Goal: Task Accomplishment & Management: Manage account settings

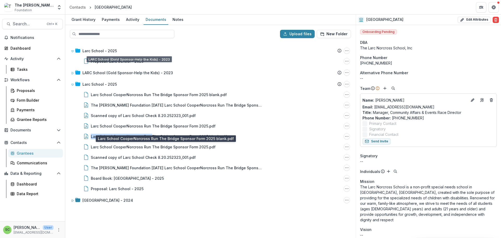
scroll to position [20, 0]
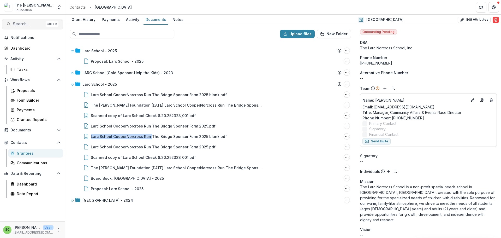
click at [25, 26] on span "Search..." at bounding box center [28, 23] width 31 height 5
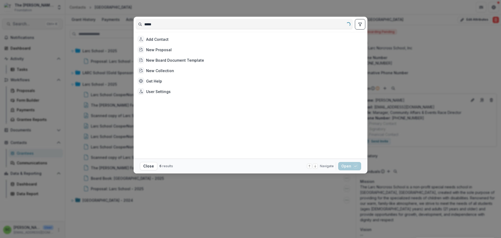
type input "*****"
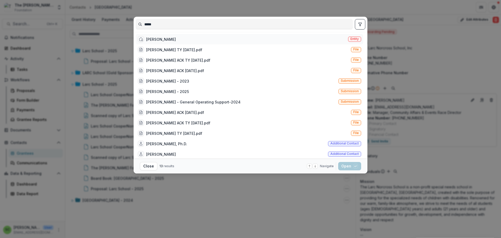
click at [146, 42] on div "[PERSON_NAME]" at bounding box center [161, 39] width 30 height 5
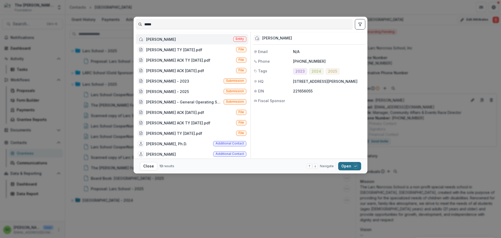
click at [361, 166] on button "Open with enter key" at bounding box center [349, 166] width 23 height 8
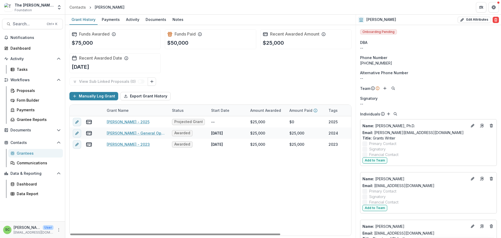
click at [169, 116] on div "Grant Name" at bounding box center [136, 110] width 65 height 11
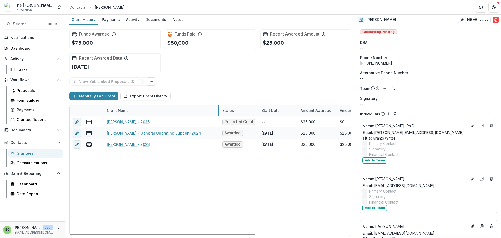
drag, startPoint x: 169, startPoint y: 134, endPoint x: 220, endPoint y: 137, distance: 50.5
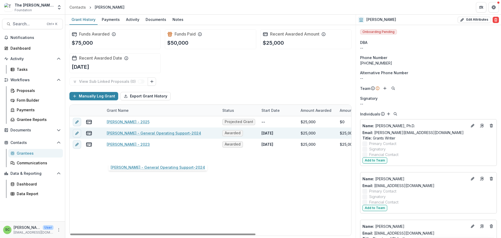
click at [175, 136] on link "[PERSON_NAME] - General Operating Support-2024" at bounding box center [154, 132] width 95 height 5
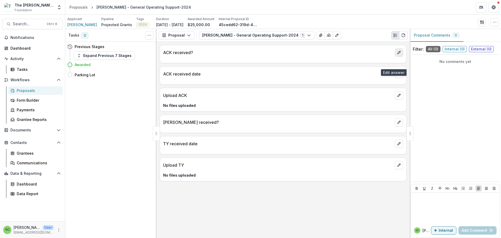
click at [398, 54] on icon "edit" at bounding box center [399, 52] width 3 height 3
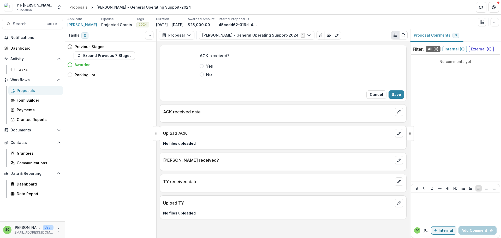
click at [200, 68] on span at bounding box center [202, 66] width 4 height 4
click at [389, 99] on button "Save" at bounding box center [397, 94] width 16 height 8
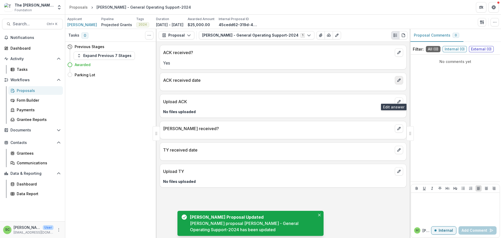
click at [397, 82] on icon "edit" at bounding box center [399, 80] width 4 height 4
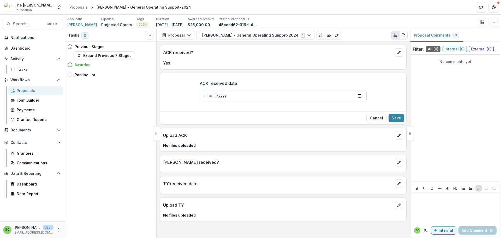
click at [225, 101] on input "ACK received date" at bounding box center [283, 96] width 167 height 10
type input "**********"
click at [392, 122] on button "Save" at bounding box center [397, 118] width 16 height 8
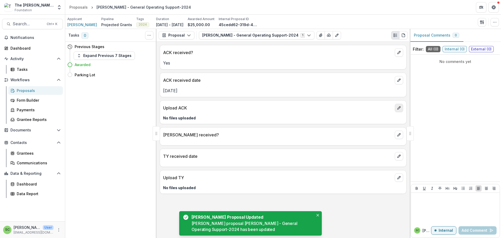
click at [398, 112] on button "edit" at bounding box center [399, 108] width 8 height 8
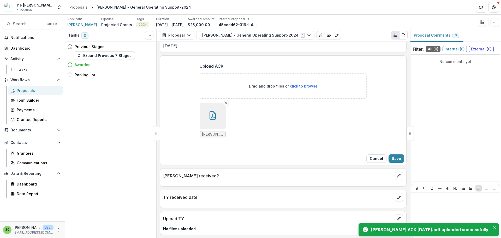
scroll to position [104, 0]
click at [389, 154] on button "Save" at bounding box center [397, 158] width 16 height 8
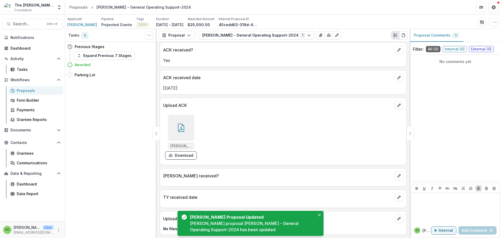
scroll to position [52, 0]
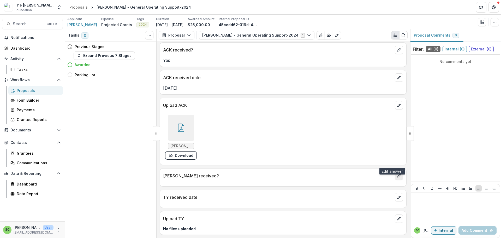
click at [398, 174] on icon "edit" at bounding box center [399, 175] width 3 height 3
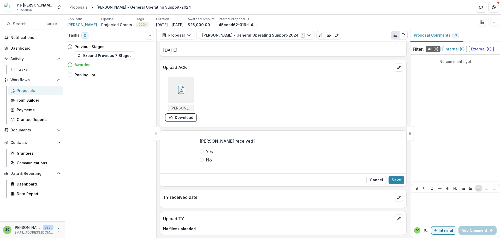
click at [200, 154] on span at bounding box center [202, 151] width 4 height 4
click at [389, 184] on button "Save" at bounding box center [397, 180] width 16 height 8
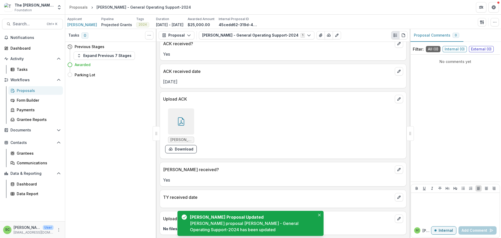
scroll to position [60, 0]
click at [231, 194] on p "TY received date" at bounding box center [278, 197] width 230 height 6
click at [397, 195] on icon "edit" at bounding box center [399, 197] width 4 height 4
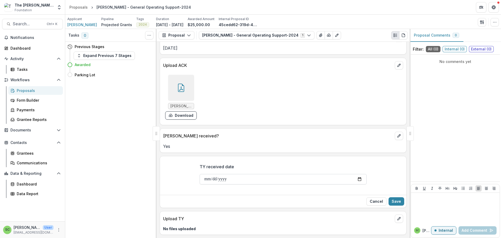
click at [200, 184] on input "TY received date" at bounding box center [283, 179] width 167 height 10
type input "**********"
click at [397, 216] on icon "edit" at bounding box center [399, 218] width 4 height 4
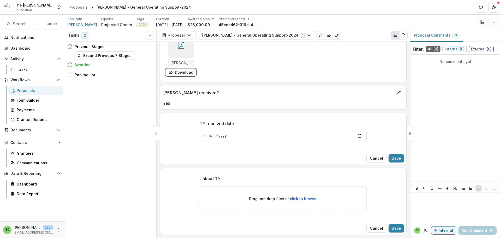
scroll to position [155, 0]
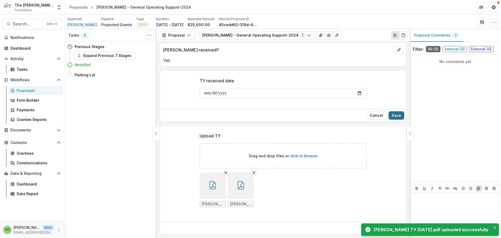
click at [394, 120] on button "Save" at bounding box center [397, 115] width 16 height 8
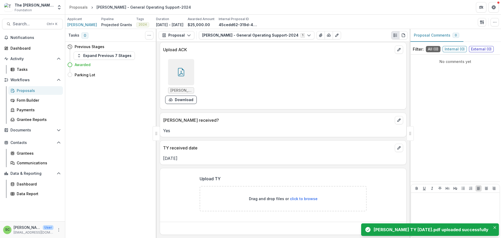
scroll to position [121, 0]
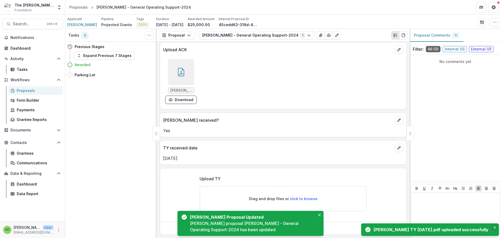
click at [494, 226] on icon "Close" at bounding box center [495, 227] width 3 height 3
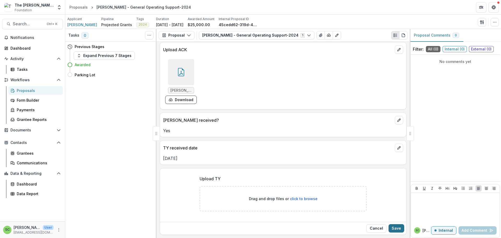
click at [397, 224] on button "Save" at bounding box center [397, 228] width 16 height 8
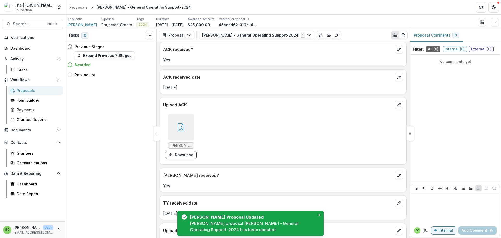
scroll to position [0, 0]
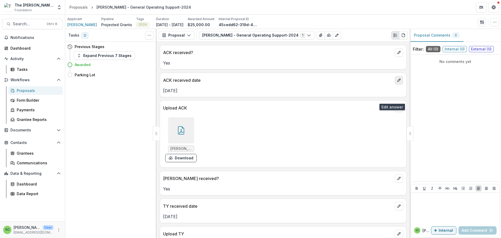
click at [398, 82] on icon "edit" at bounding box center [399, 80] width 3 height 3
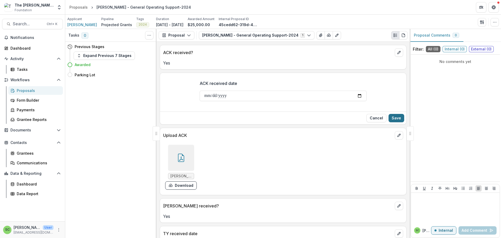
click at [396, 122] on button "Save" at bounding box center [397, 118] width 16 height 8
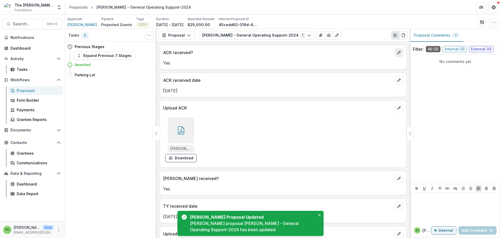
click at [398, 54] on icon "edit" at bounding box center [399, 52] width 3 height 3
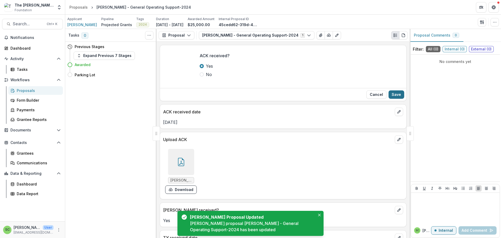
click at [392, 99] on button "Save" at bounding box center [397, 94] width 16 height 8
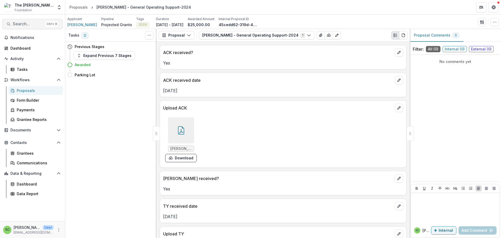
click at [19, 26] on span "Search..." at bounding box center [28, 23] width 31 height 5
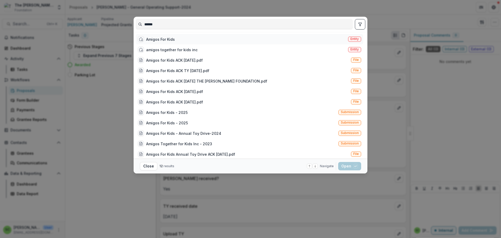
type input "******"
click at [359, 41] on span "Entity" at bounding box center [355, 39] width 8 height 4
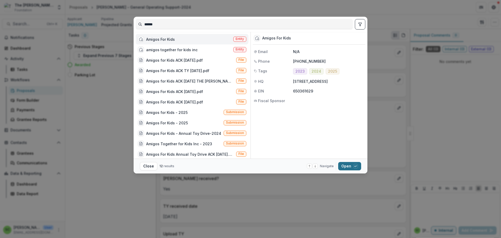
click at [361, 169] on button "Open with enter key" at bounding box center [349, 166] width 23 height 8
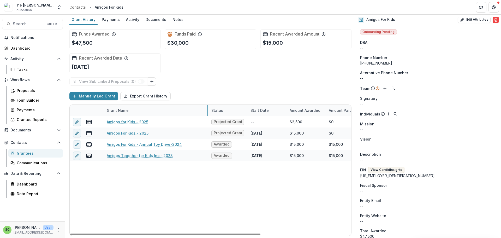
drag, startPoint x: 169, startPoint y: 135, endPoint x: 209, endPoint y: 139, distance: 39.6
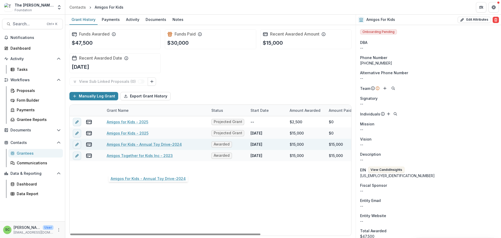
click at [154, 147] on link "Amigos For Kids - Annual Toy Drive-2024" at bounding box center [144, 143] width 75 height 5
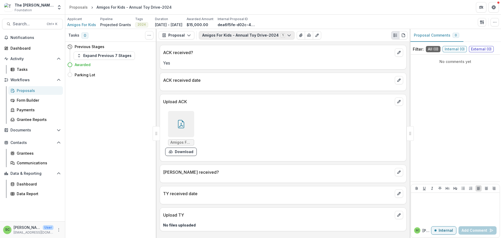
click at [250, 39] on button "Amigos For Kids - Annual Toy Drive-2024 1" at bounding box center [247, 35] width 96 height 8
click at [397, 82] on icon "edit" at bounding box center [399, 80] width 4 height 4
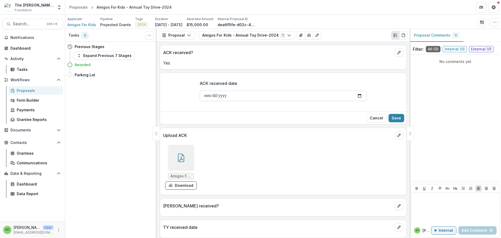
click at [200, 101] on input "ACK received date" at bounding box center [283, 96] width 167 height 10
type input "**********"
click at [397, 122] on button "Save" at bounding box center [397, 118] width 16 height 8
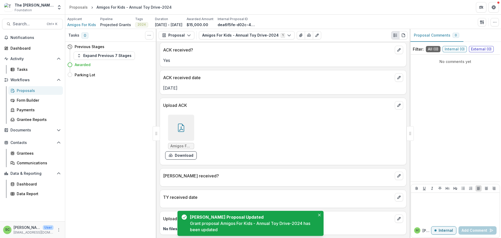
scroll to position [52, 0]
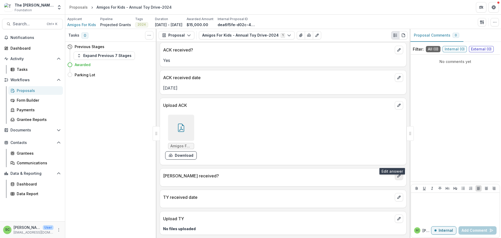
click at [397, 174] on icon "edit" at bounding box center [399, 176] width 4 height 4
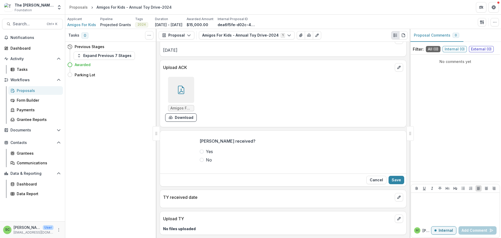
click at [200, 154] on span at bounding box center [202, 151] width 4 height 4
click at [390, 184] on button "Save" at bounding box center [397, 180] width 16 height 8
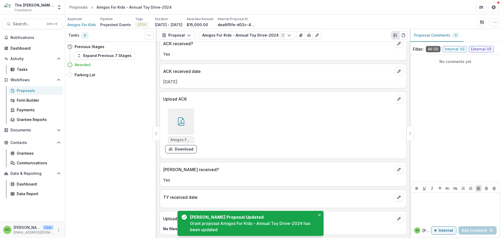
scroll to position [60, 0]
click at [397, 195] on icon "edit" at bounding box center [399, 197] width 4 height 4
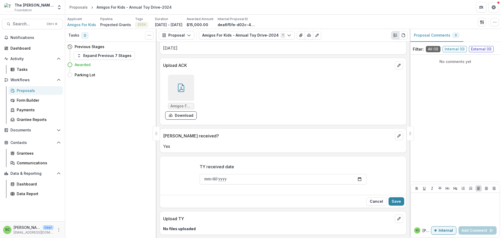
scroll to position [102, 0]
click at [200, 174] on input "TY received date" at bounding box center [283, 179] width 167 height 10
type input "**********"
click at [389, 197] on button "Save" at bounding box center [397, 201] width 16 height 8
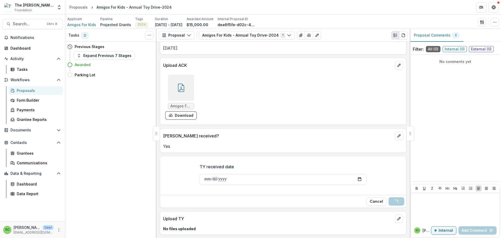
scroll to position [67, 0]
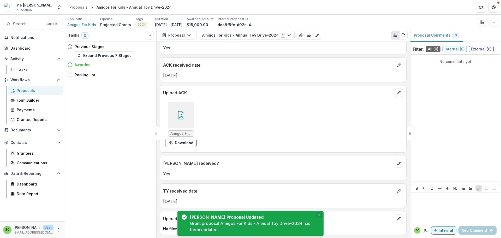
click at [318, 214] on icon "Close" at bounding box center [319, 215] width 3 height 3
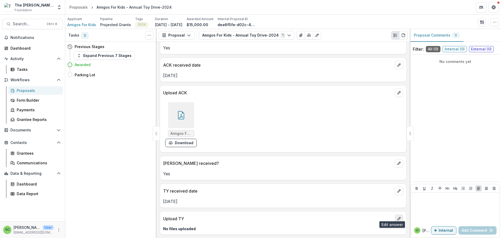
click at [397, 216] on icon "edit" at bounding box center [399, 218] width 4 height 4
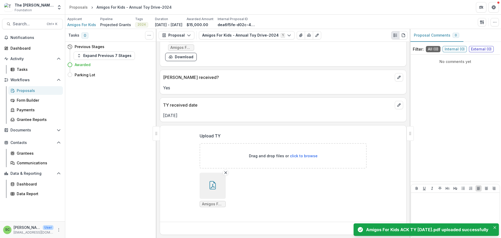
scroll to position [168, 0]
click at [494, 226] on icon "Close" at bounding box center [495, 227] width 3 height 3
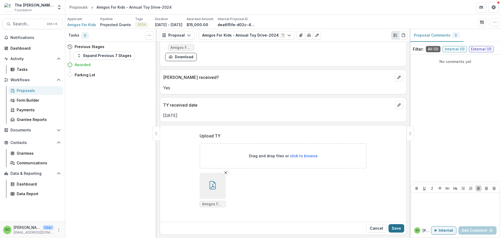
click at [393, 226] on button "Save" at bounding box center [397, 228] width 16 height 8
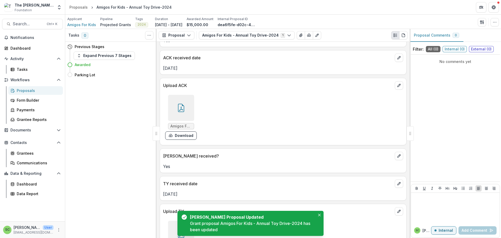
scroll to position [11, 0]
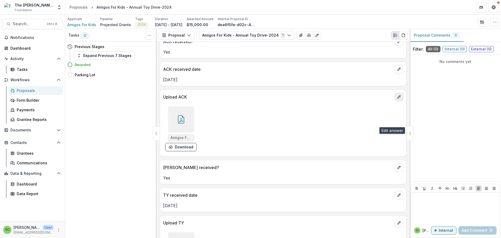
click at [397, 99] on icon "edit" at bounding box center [399, 97] width 4 height 4
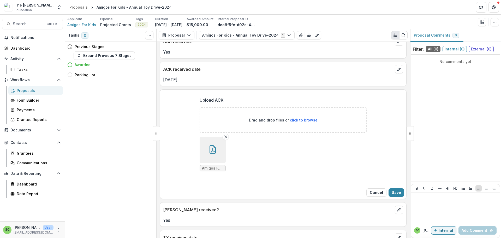
click at [202, 170] on span "Amigos For Kids Annual Toy Drive ACK 12.18.24.pdf" at bounding box center [212, 168] width 21 height 4
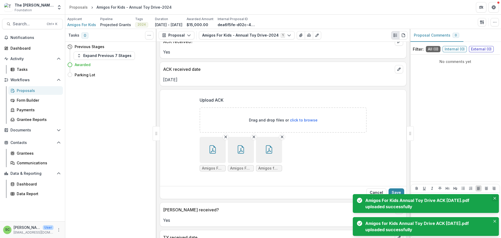
click at [494, 197] on icon "Close" at bounding box center [495, 198] width 3 height 3
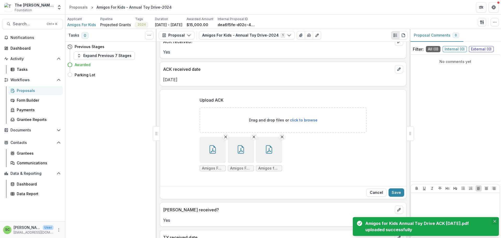
click at [496, 218] on button "Close" at bounding box center [495, 221] width 6 height 6
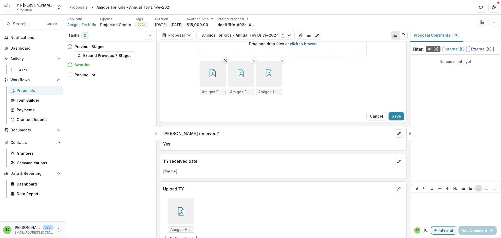
scroll to position [89, 0]
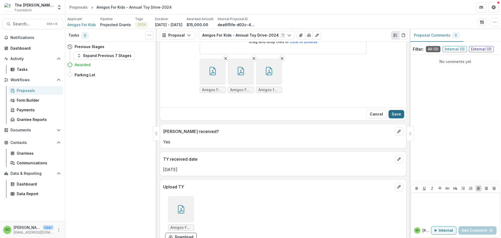
click at [394, 118] on button "Save" at bounding box center [397, 114] width 16 height 8
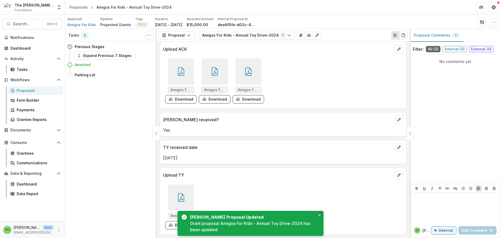
click at [318, 214] on icon "Close" at bounding box center [319, 215] width 3 height 3
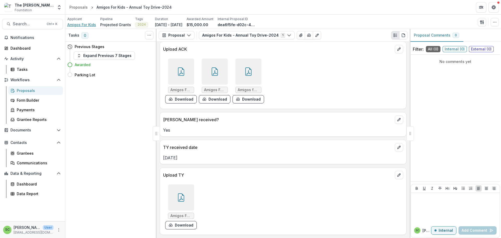
click at [87, 27] on span "Amigos For Kids" at bounding box center [81, 24] width 29 height 5
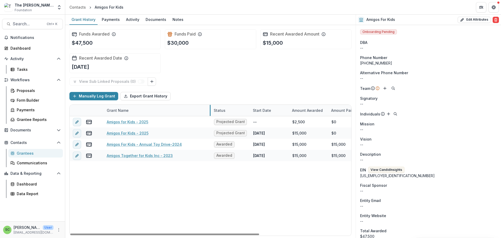
drag, startPoint x: 169, startPoint y: 134, endPoint x: 211, endPoint y: 136, distance: 41.8
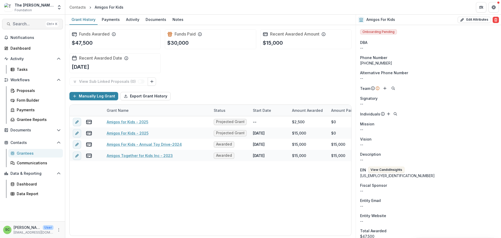
click at [31, 26] on span "Search..." at bounding box center [28, 23] width 31 height 5
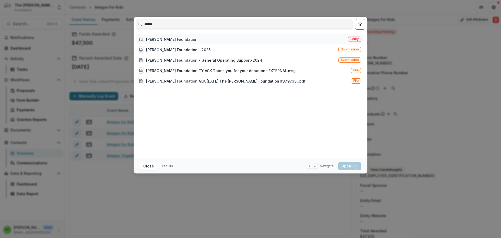
type input "******"
click at [146, 42] on div "Andrea C. Cameron Foundation" at bounding box center [171, 39] width 51 height 5
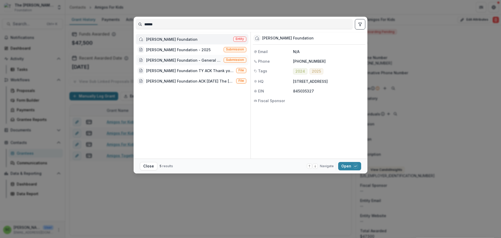
click at [229, 62] on span "Submission" at bounding box center [235, 60] width 18 height 4
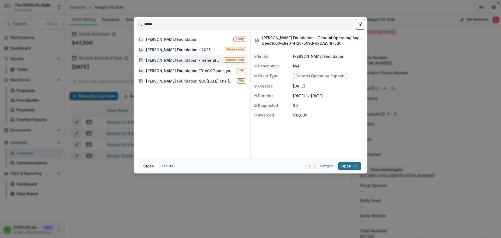
click at [361, 167] on button "Open with enter key" at bounding box center [349, 166] width 23 height 8
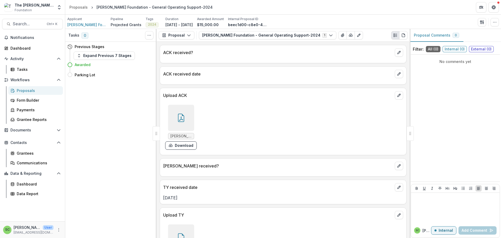
click at [250, 56] on p "ACK received?" at bounding box center [278, 52] width 230 height 6
click at [397, 55] on icon "edit" at bounding box center [399, 52] width 4 height 4
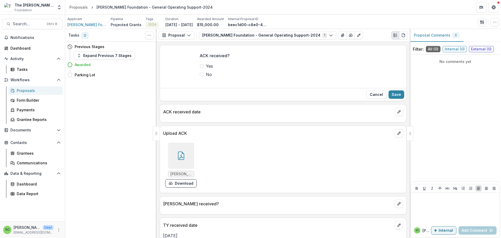
click at [200, 68] on span at bounding box center [202, 66] width 4 height 4
click at [393, 99] on button "Save" at bounding box center [397, 94] width 16 height 8
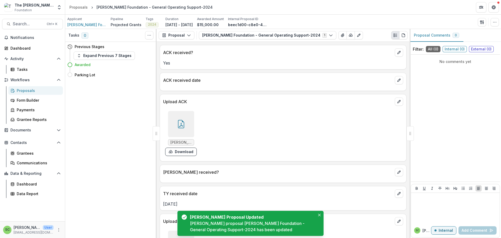
click at [196, 83] on p "ACK received date" at bounding box center [278, 80] width 230 height 6
click at [397, 82] on icon "edit" at bounding box center [399, 80] width 4 height 4
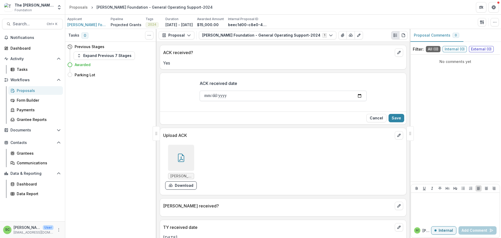
click at [200, 101] on input "ACK received date" at bounding box center [283, 96] width 167 height 10
type input "**********"
click at [396, 122] on button "Save" at bounding box center [397, 118] width 16 height 8
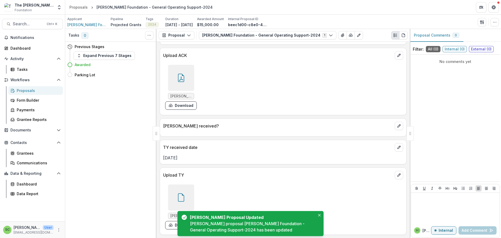
scroll to position [108, 0]
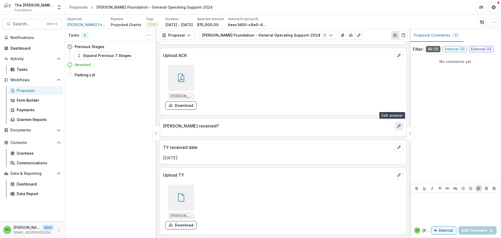
click at [398, 125] on icon "edit" at bounding box center [399, 126] width 3 height 3
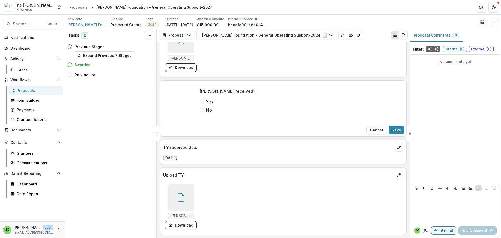
click at [200, 104] on span at bounding box center [202, 101] width 4 height 4
click at [391, 134] on button "Save" at bounding box center [397, 130] width 16 height 8
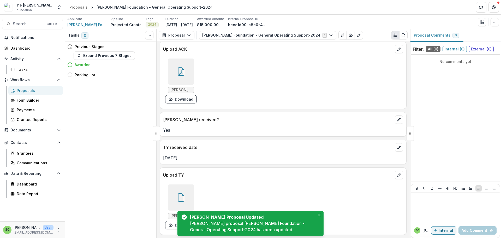
scroll to position [116, 0]
click at [316, 212] on button "Close" at bounding box center [319, 215] width 6 height 6
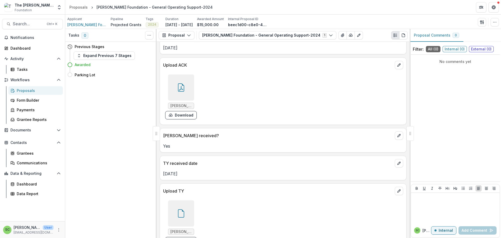
scroll to position [0, 0]
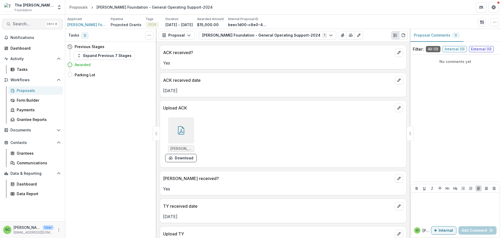
click at [26, 26] on span "Search..." at bounding box center [28, 23] width 31 height 5
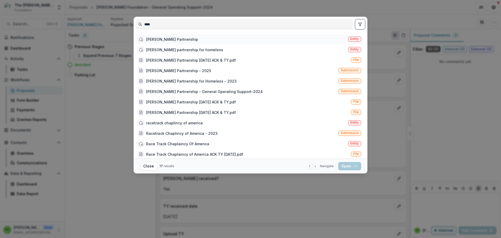
type input "****"
click at [361, 42] on span "Entity" at bounding box center [354, 39] width 13 height 5
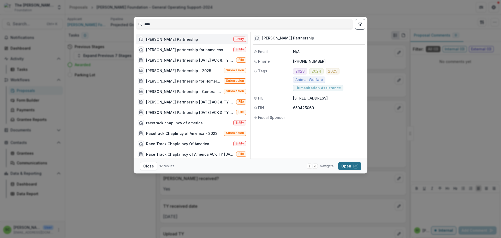
click at [361, 164] on button "Open with enter key" at bounding box center [349, 166] width 23 height 8
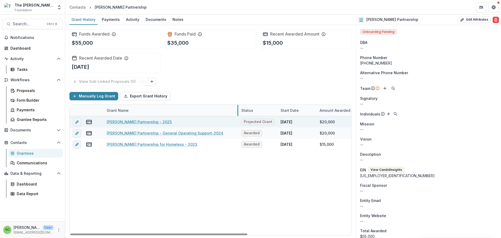
drag, startPoint x: 170, startPoint y: 135, endPoint x: 239, endPoint y: 146, distance: 70.4
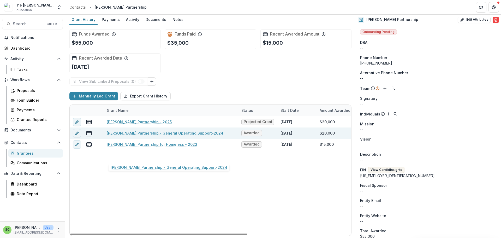
click at [185, 136] on link "Chapman Partnership - General Operating Support-2024" at bounding box center [165, 132] width 117 height 5
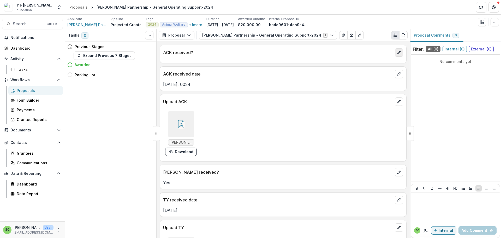
click at [397, 55] on icon "edit" at bounding box center [399, 52] width 4 height 4
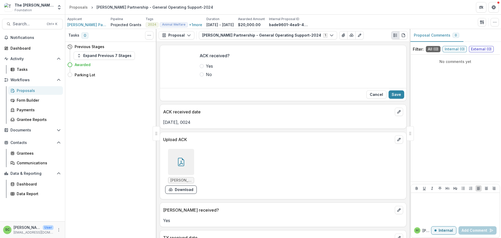
click at [200, 68] on span at bounding box center [202, 66] width 4 height 4
click at [390, 99] on button "Save" at bounding box center [397, 94] width 16 height 8
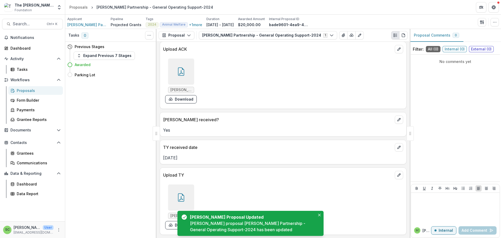
scroll to position [116, 0]
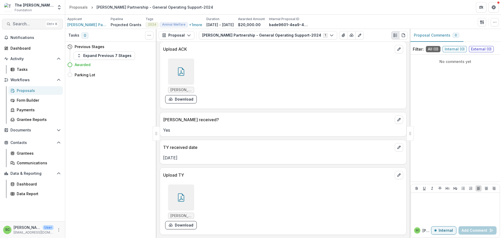
click at [29, 26] on span "Search..." at bounding box center [28, 23] width 31 height 5
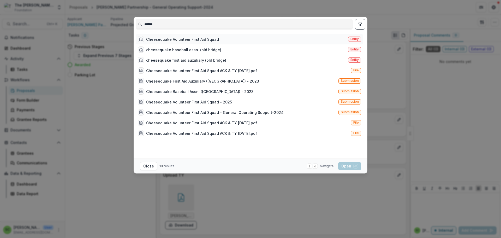
type input "******"
click at [359, 41] on span "Entity" at bounding box center [355, 39] width 8 height 4
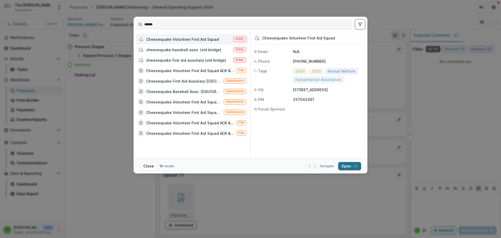
click at [361, 170] on button "Open with enter key" at bounding box center [349, 166] width 23 height 8
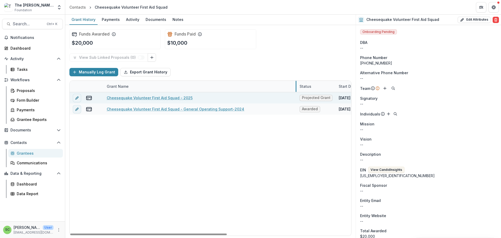
drag, startPoint x: 169, startPoint y: 104, endPoint x: 297, endPoint y: 114, distance: 128.1
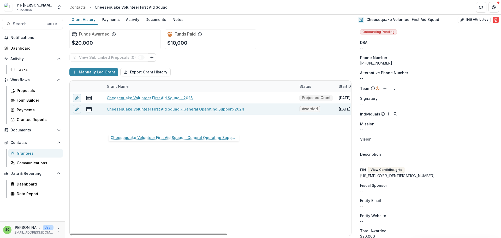
click at [171, 112] on link "Cheesequake Volunteer First Aid Squad - General Operating Support-2024" at bounding box center [176, 108] width 138 height 5
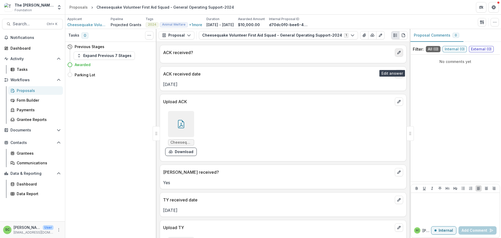
click at [397, 55] on icon "edit" at bounding box center [399, 52] width 4 height 4
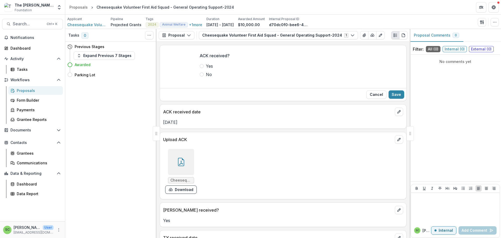
click at [200, 68] on span at bounding box center [202, 66] width 4 height 4
click at [390, 99] on button "Save" at bounding box center [397, 94] width 16 height 8
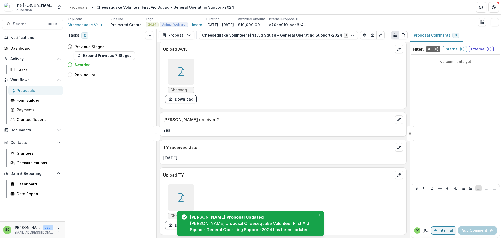
scroll to position [116, 0]
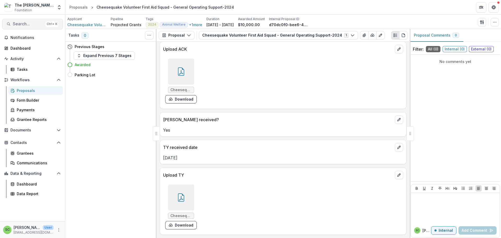
click at [28, 26] on span "Search..." at bounding box center [28, 23] width 31 height 5
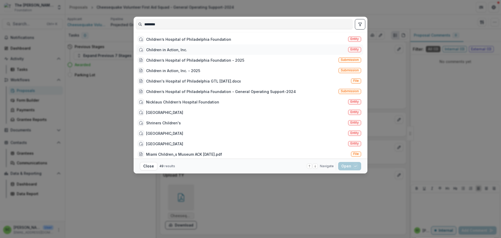
type input "********"
click at [146, 52] on div "Children in Action, Inc." at bounding box center [166, 49] width 41 height 5
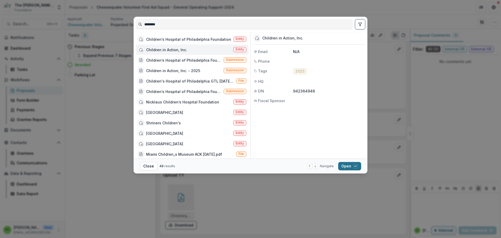
click at [361, 169] on button "Open with enter key" at bounding box center [349, 166] width 23 height 8
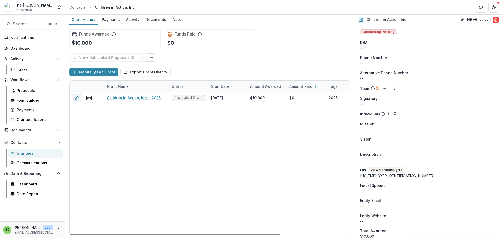
click at [166, 92] on div "Grant Name" at bounding box center [136, 86] width 65 height 11
click at [178, 89] on div "Status" at bounding box center [178, 86] width 18 height 5
drag, startPoint x: 169, startPoint y: 101, endPoint x: 204, endPoint y: 105, distance: 35.2
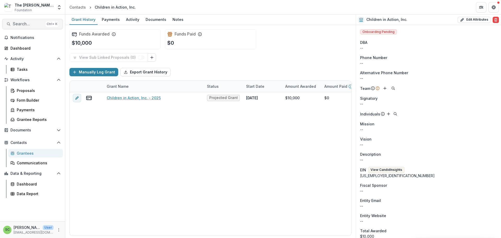
click at [23, 26] on span "Search..." at bounding box center [28, 23] width 31 height 5
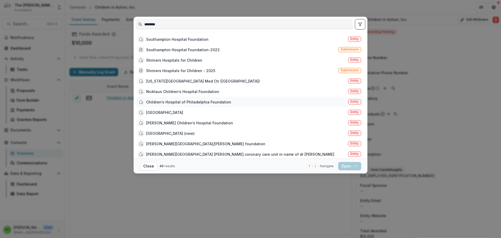
type input "********"
click at [146, 105] on div "Children’s Hospital of Philadelphia Foundation" at bounding box center [188, 101] width 85 height 5
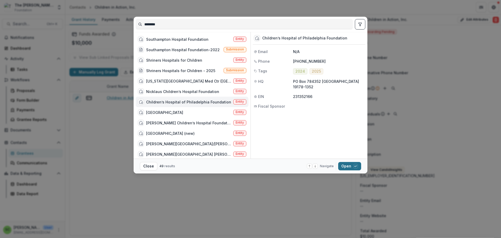
click at [361, 168] on button "Open with enter key" at bounding box center [349, 166] width 23 height 8
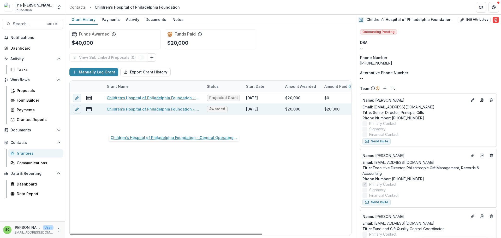
click at [177, 112] on link "Children’s Hospital of Philadelphia Foundation - General Operating Support-2024" at bounding box center [154, 108] width 94 height 5
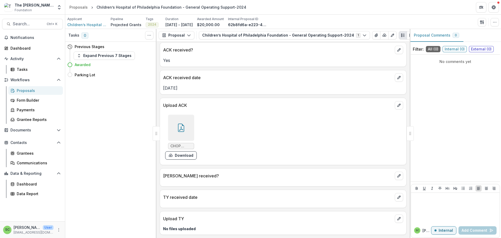
scroll to position [52, 0]
click at [397, 174] on icon "edit" at bounding box center [399, 176] width 4 height 4
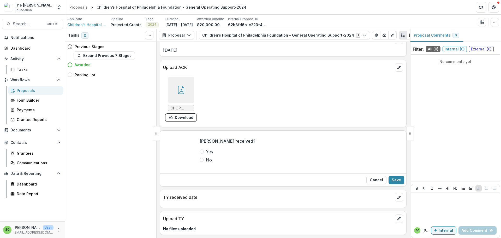
click at [200, 154] on span at bounding box center [202, 151] width 4 height 4
click at [389, 184] on button "Save" at bounding box center [397, 180] width 16 height 8
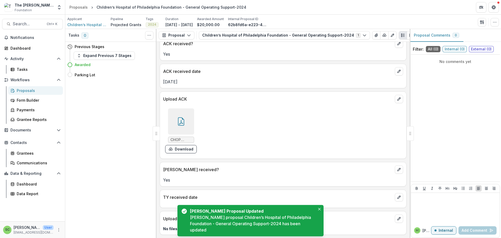
scroll to position [60, 0]
click at [397, 195] on icon "edit" at bounding box center [399, 197] width 4 height 4
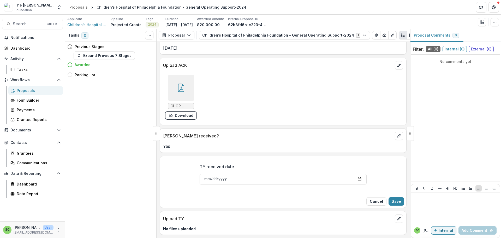
scroll to position [102, 0]
click at [200, 174] on input "TY received date" at bounding box center [283, 179] width 167 height 10
type input "**********"
click at [393, 197] on button "Save" at bounding box center [397, 201] width 16 height 8
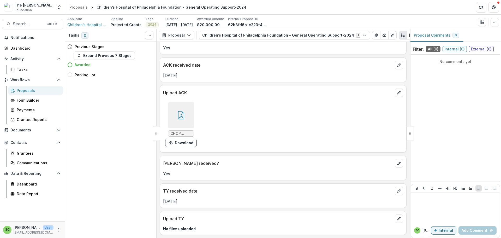
scroll to position [68, 0]
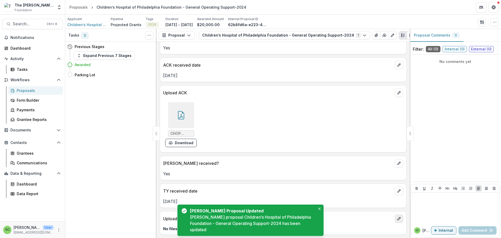
click at [397, 216] on icon "edit" at bounding box center [399, 218] width 4 height 4
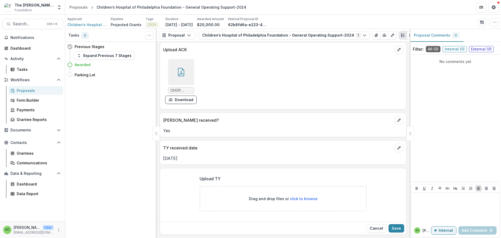
scroll to position [122, 0]
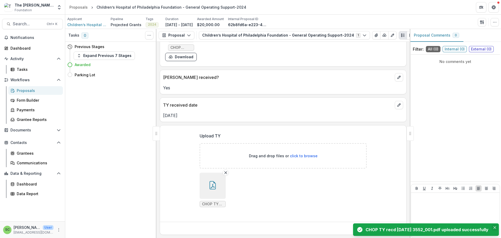
click at [494, 226] on icon "Close" at bounding box center [495, 227] width 3 height 3
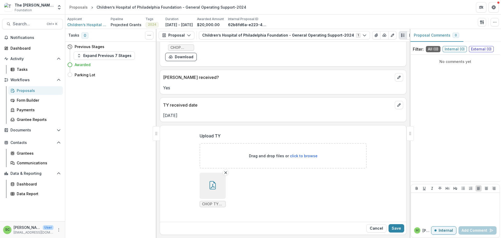
scroll to position [169, 0]
click at [389, 224] on button "Save" at bounding box center [397, 228] width 16 height 8
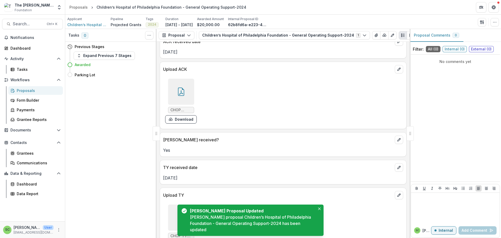
scroll to position [116, 0]
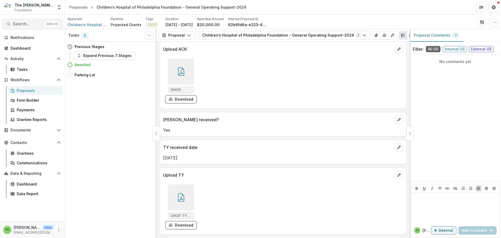
click at [26, 26] on span "Search..." at bounding box center [28, 23] width 31 height 5
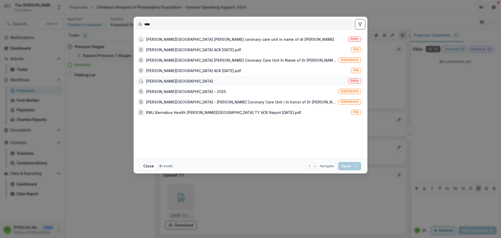
type input "****"
click at [147, 84] on div "[PERSON_NAME][GEOGRAPHIC_DATA]" at bounding box center [179, 80] width 67 height 5
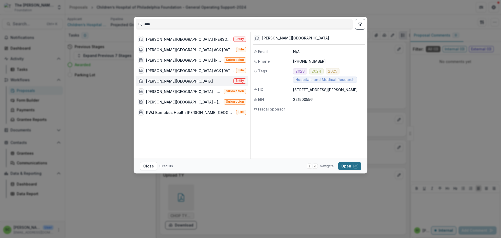
click at [361, 170] on button "Open with enter key" at bounding box center [349, 166] width 23 height 8
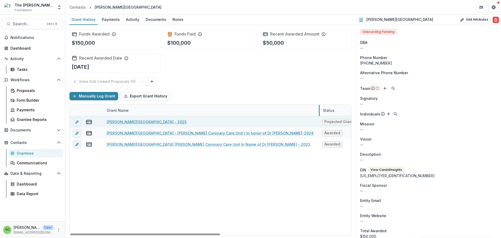
drag, startPoint x: 169, startPoint y: 133, endPoint x: 321, endPoint y: 144, distance: 151.6
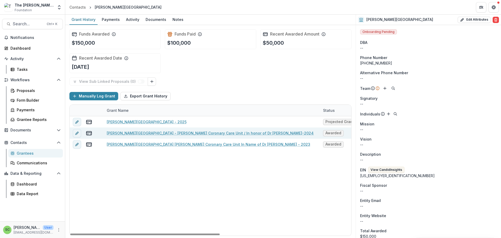
click at [173, 136] on link "Clara Maass Medical Center - Dr. Criscito Coronary Care Unit / In honor of Dr M…" at bounding box center [210, 132] width 207 height 5
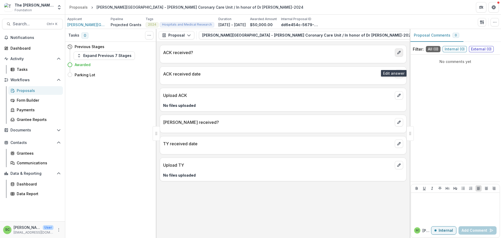
click at [398, 55] on icon "edit" at bounding box center [399, 52] width 4 height 4
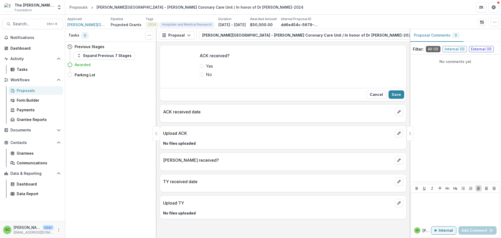
click at [200, 68] on span at bounding box center [202, 66] width 4 height 4
click at [389, 99] on button "Save" at bounding box center [397, 94] width 16 height 8
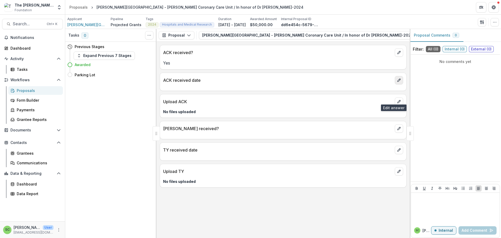
click at [400, 84] on button "edit" at bounding box center [399, 80] width 8 height 8
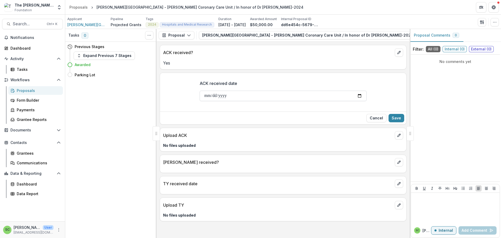
click at [200, 101] on input "ACK received date" at bounding box center [283, 96] width 167 height 10
type input "**********"
click at [389, 122] on button "Save" at bounding box center [397, 118] width 16 height 8
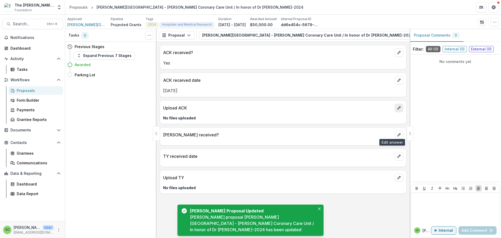
click at [397, 110] on icon "edit" at bounding box center [399, 108] width 4 height 4
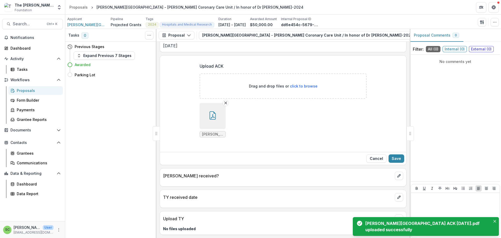
scroll to position [105, 0]
click at [395, 154] on button "Save" at bounding box center [397, 158] width 16 height 8
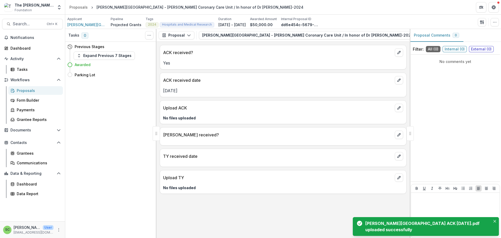
scroll to position [5, 0]
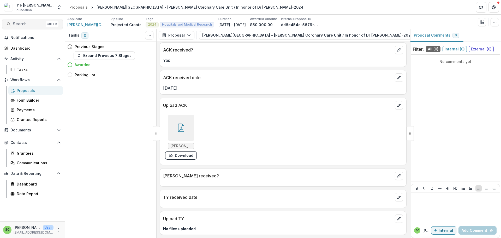
click at [34, 26] on span "Search..." at bounding box center [28, 23] width 31 height 5
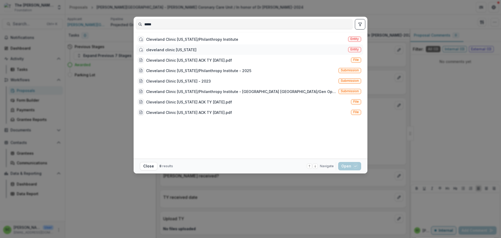
type input "*****"
click at [146, 52] on div "cleveland clinic florida" at bounding box center [171, 49] width 50 height 5
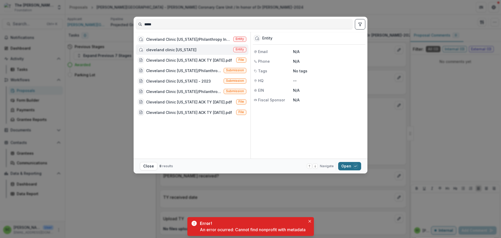
click at [361, 170] on button "Open with enter key" at bounding box center [349, 166] width 23 height 8
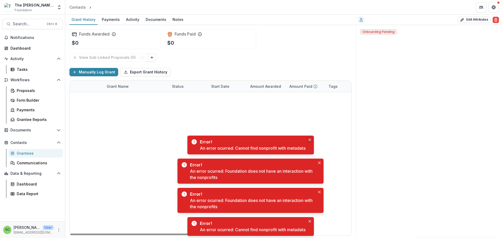
click at [311, 138] on icon "Close" at bounding box center [310, 139] width 3 height 3
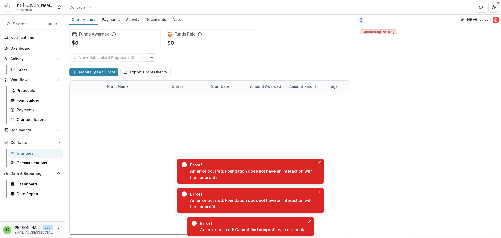
click at [318, 161] on icon "Close" at bounding box center [319, 162] width 3 height 3
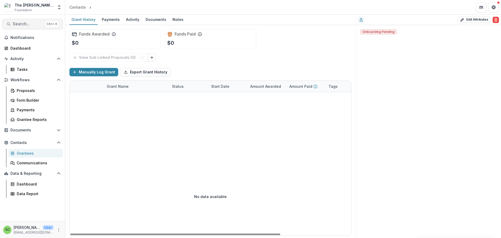
click at [22, 26] on span "Search..." at bounding box center [28, 23] width 31 height 5
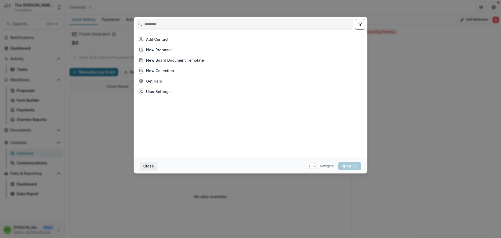
click at [140, 169] on button "Close" at bounding box center [148, 166] width 17 height 8
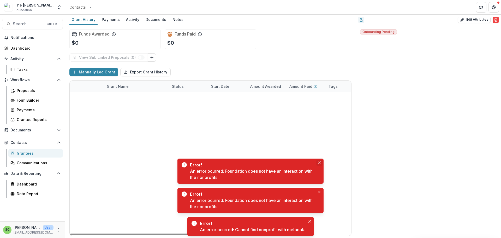
click at [319, 161] on icon "Close" at bounding box center [319, 162] width 3 height 3
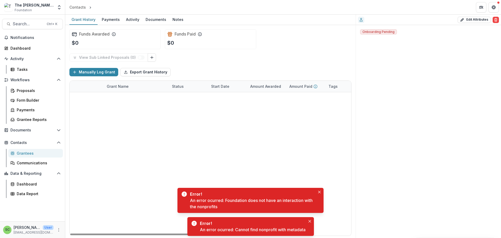
click at [317, 188] on div "Error! An error ocurred: Foundation does not have an interaction with the nonpr…" at bounding box center [251, 200] width 146 height 25
click at [318, 191] on icon "Close" at bounding box center [319, 192] width 3 height 3
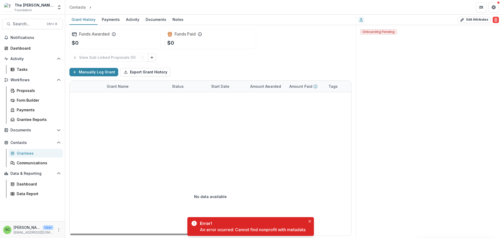
drag, startPoint x: 317, startPoint y: 206, endPoint x: 296, endPoint y: 177, distance: 36.0
click at [313, 218] on button "Close" at bounding box center [310, 221] width 6 height 6
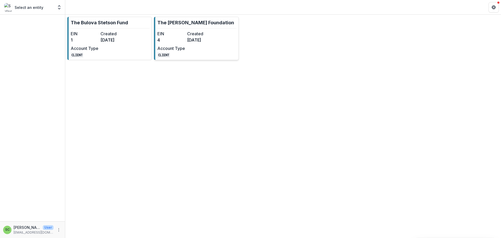
click at [202, 43] on dd "[DATE]" at bounding box center [201, 40] width 28 height 6
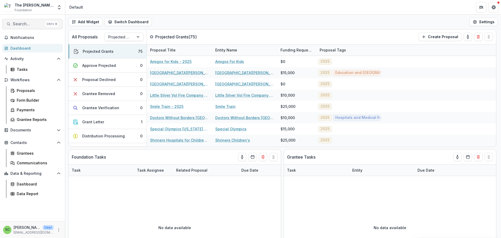
click at [26, 26] on span "Search..." at bounding box center [28, 23] width 31 height 5
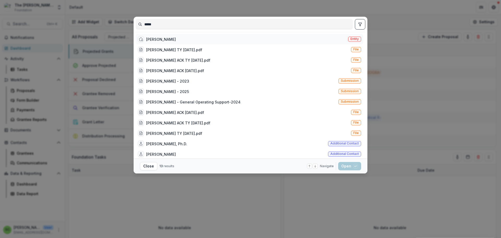
type input "*****"
click at [359, 41] on span "Entity" at bounding box center [355, 39] width 8 height 4
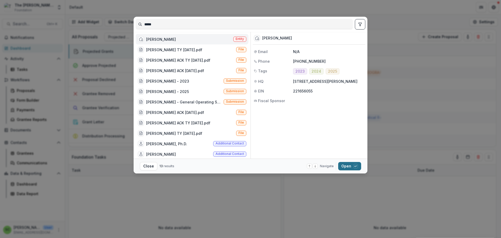
click at [361, 166] on button "Open with enter key" at bounding box center [349, 166] width 23 height 8
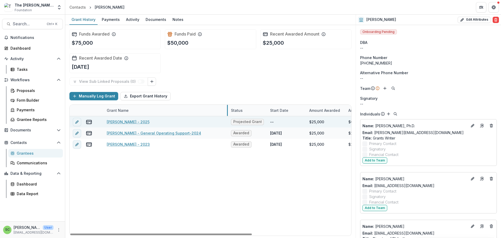
drag, startPoint x: 170, startPoint y: 134, endPoint x: 229, endPoint y: 140, distance: 59.4
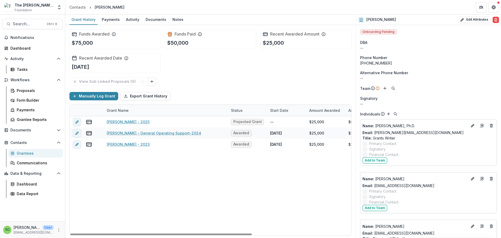
click at [40, 156] on div "Grantees" at bounding box center [38, 152] width 42 height 5
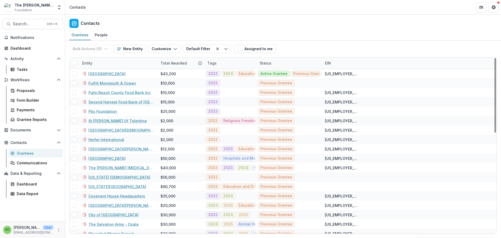
click at [129, 69] on div "Entity" at bounding box center [118, 62] width 78 height 11
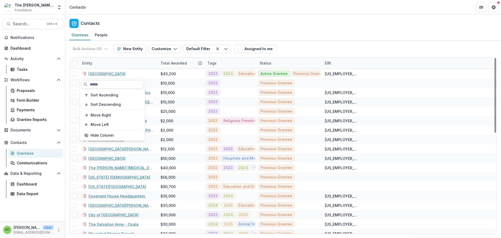
click at [111, 86] on input at bounding box center [112, 84] width 63 height 8
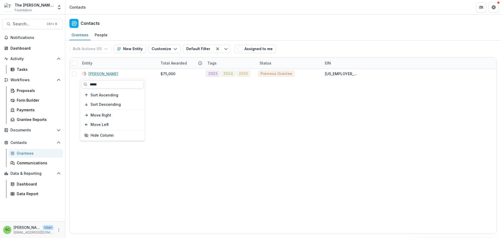
type input "*****"
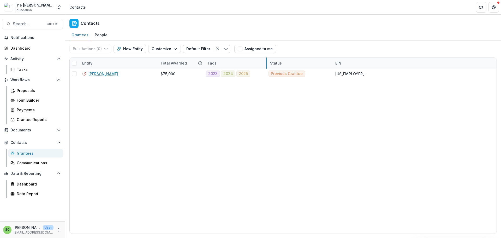
drag, startPoint x: 257, startPoint y: 73, endPoint x: 267, endPoint y: 73, distance: 10.4
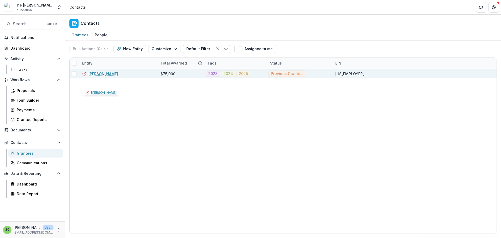
click at [102, 76] on link "[PERSON_NAME]" at bounding box center [103, 73] width 30 height 5
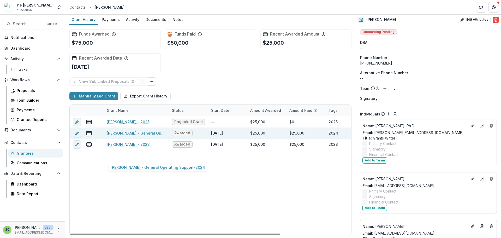
click at [118, 136] on link "[PERSON_NAME] - General Operating Support-2024" at bounding box center [136, 132] width 59 height 5
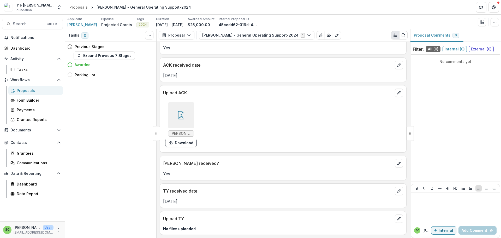
scroll to position [41, 0]
click at [87, 27] on span "[PERSON_NAME]" at bounding box center [82, 24] width 30 height 5
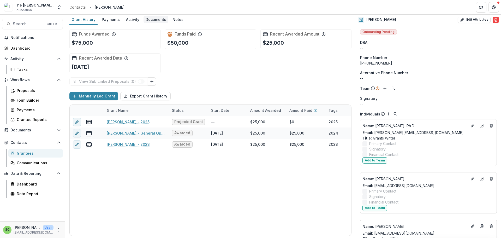
click at [168, 21] on div "Documents" at bounding box center [156, 20] width 25 height 8
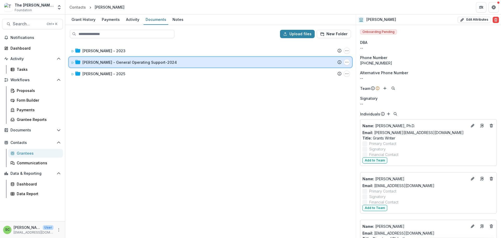
click at [74, 64] on icon at bounding box center [73, 63] width 2 height 2
